Goal: Task Accomplishment & Management: Manage account settings

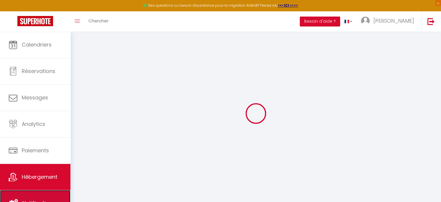
click at [35, 197] on link "Notifications" at bounding box center [35, 203] width 70 height 26
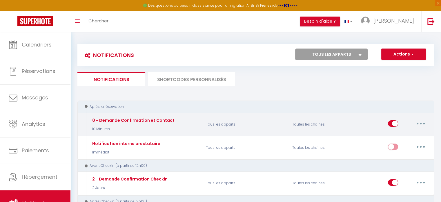
select select
checkbox input "false"
select select
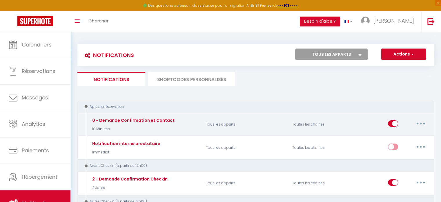
checkbox input "false"
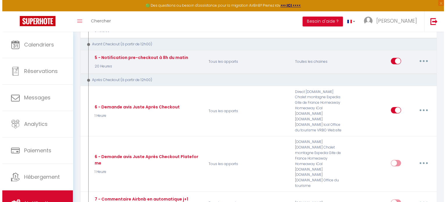
scroll to position [216, 0]
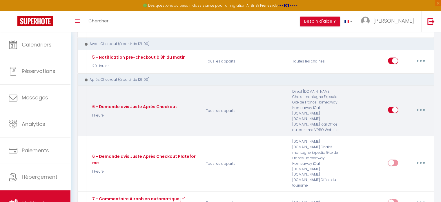
click at [418, 105] on button "button" at bounding box center [421, 109] width 16 height 9
click at [391, 118] on link "Editer" at bounding box center [405, 123] width 43 height 10
type input "6 - Demande avis Juste Après Checkout"
select select "5"
select select "1 Heure"
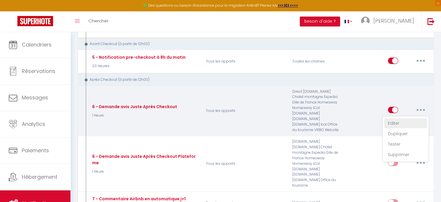
select select
checkbox input "true"
checkbox input "false"
radio input "true"
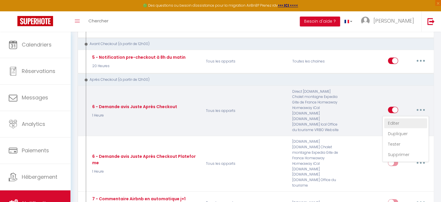
type input "[GUEST:FIRST_NAME], votre [PERSON_NAME] nous intérresse !"
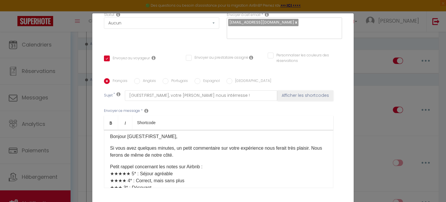
scroll to position [2, 0]
click at [137, 136] on div "Bonjour [GUEST:FIRST_NAME], Si vous avez quelques minutes, un petit commentaire…" at bounding box center [218, 159] width 229 height 58
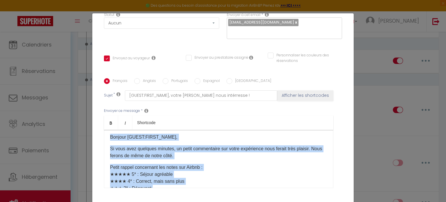
copy div "Bonjour [GUEST:FIRST_NAME], Si vous avez quelques minutes, un petit commentaire…"
